Goal: Navigation & Orientation: Find specific page/section

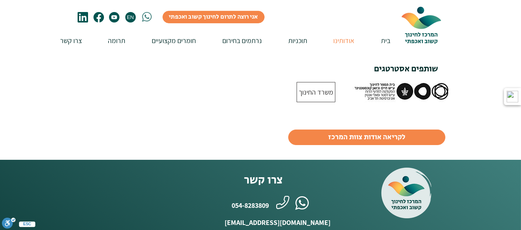
scroll to position [582, 0]
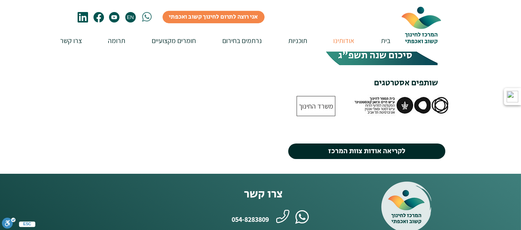
click at [344, 146] on span "לקריאה אודות צוות המרכז" at bounding box center [366, 151] width 77 height 10
